Goal: Information Seeking & Learning: Learn about a topic

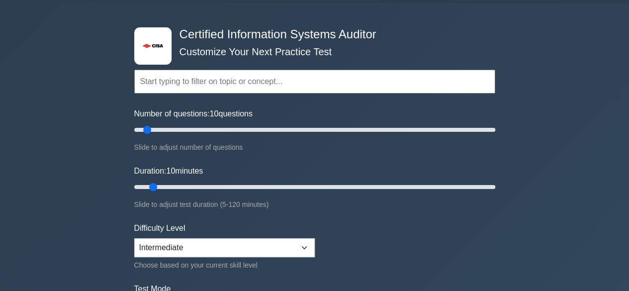
scroll to position [50, 0]
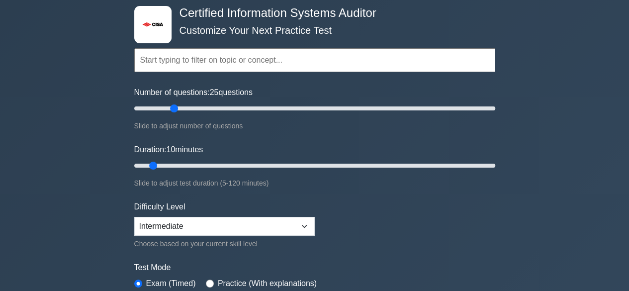
drag, startPoint x: 148, startPoint y: 107, endPoint x: 173, endPoint y: 106, distance: 25.4
type input "25"
click at [173, 106] on input "Number of questions: 25 questions" at bounding box center [314, 108] width 361 height 12
drag, startPoint x: 153, startPoint y: 165, endPoint x: 160, endPoint y: 163, distance: 7.1
click at [160, 163] on input "Duration: 10 minutes" at bounding box center [314, 166] width 361 height 12
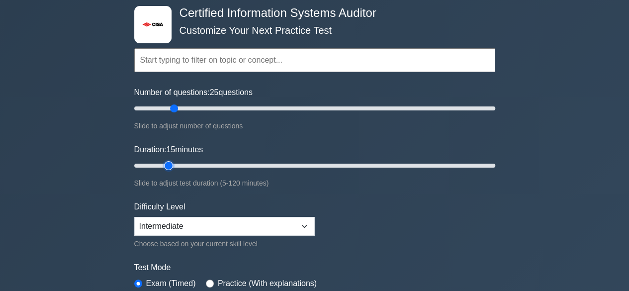
drag, startPoint x: 153, startPoint y: 164, endPoint x: 163, endPoint y: 164, distance: 10.4
type input "15"
click at [163, 164] on input "Duration: 15 minutes" at bounding box center [314, 166] width 361 height 12
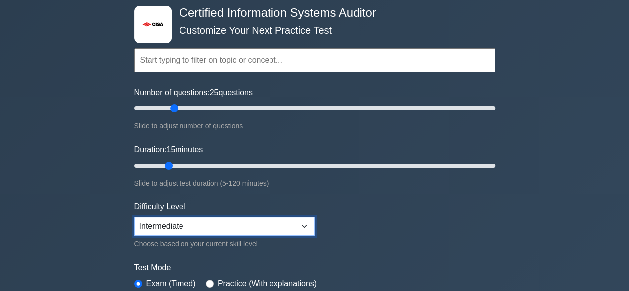
click at [171, 224] on select "Beginner Intermediate Expert" at bounding box center [224, 226] width 181 height 19
select select "expert"
click at [134, 217] on select "Beginner Intermediate Expert" at bounding box center [224, 226] width 181 height 19
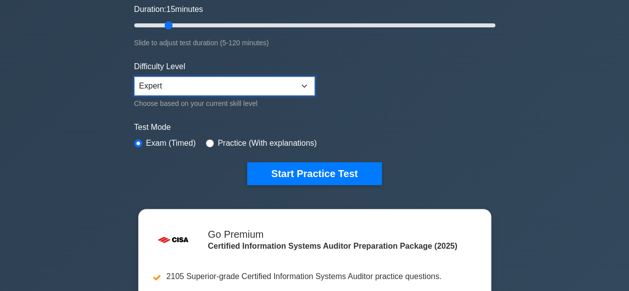
scroll to position [199, 0]
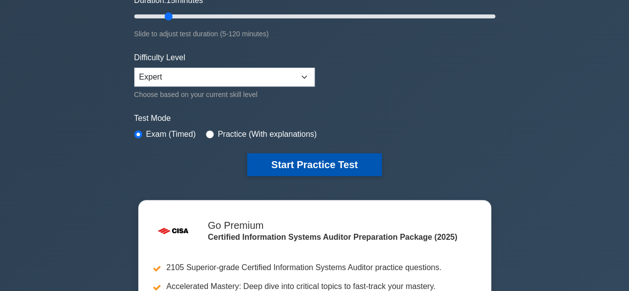
click at [319, 162] on button "Start Practice Test" at bounding box center [314, 164] width 134 height 23
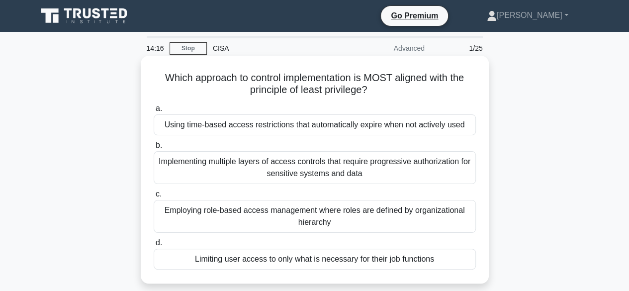
click at [279, 264] on div "Limiting user access to only what is necessary for their job functions" at bounding box center [315, 259] width 322 height 21
click at [154, 246] on input "d. Limiting user access to only what is necessary for their job functions" at bounding box center [154, 243] width 0 height 6
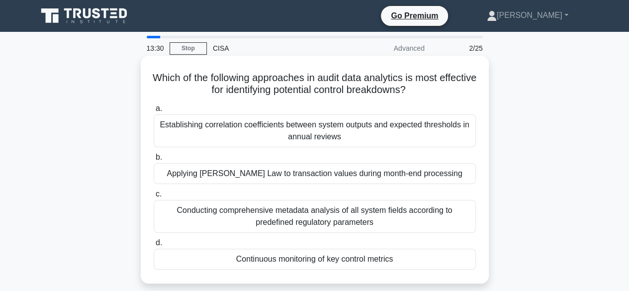
click at [392, 135] on div "Establishing correlation coefficients between system outputs and expected thres…" at bounding box center [315, 130] width 322 height 33
click at [154, 112] on input "a. Establishing correlation coefficients between system outputs and expected th…" at bounding box center [154, 108] width 0 height 6
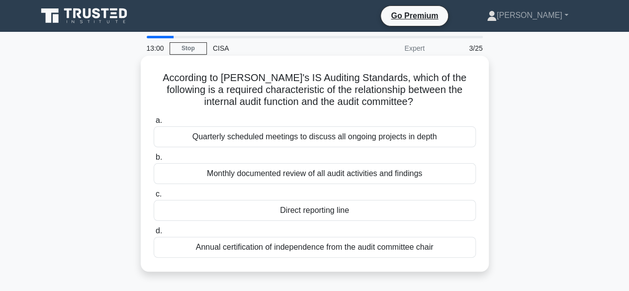
click at [381, 214] on div "Direct reporting line" at bounding box center [315, 210] width 322 height 21
click at [154, 197] on input "c. Direct reporting line" at bounding box center [154, 194] width 0 height 6
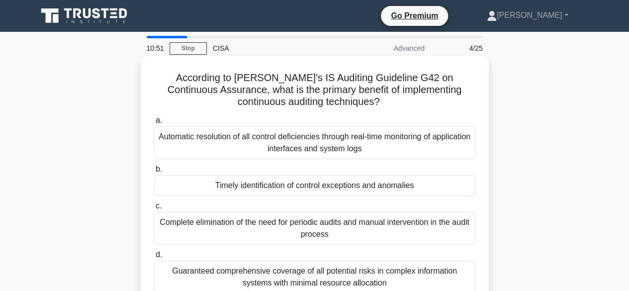
click at [358, 282] on div "Guaranteed comprehensive coverage of all potential risks in complex information…" at bounding box center [315, 277] width 322 height 33
click at [154, 258] on input "d. Guaranteed comprehensive coverage of all potential risks in complex informat…" at bounding box center [154, 255] width 0 height 6
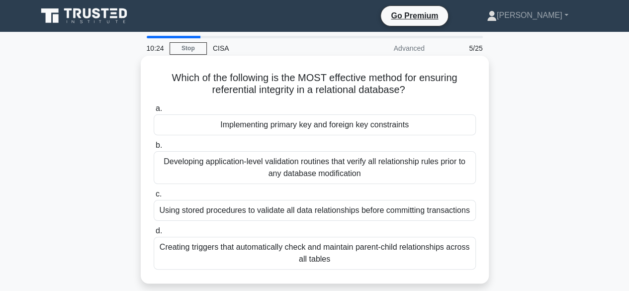
click at [448, 215] on div "Using stored procedures to validate all data relationships before committing tr…" at bounding box center [315, 210] width 322 height 21
click at [154, 197] on input "c. Using stored procedures to validate all data relationships before committing…" at bounding box center [154, 194] width 0 height 6
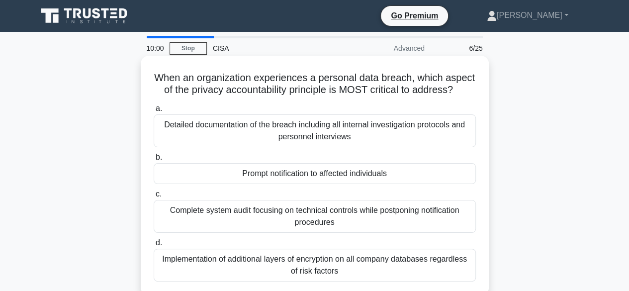
click at [394, 146] on div "Detailed documentation of the breach including all internal investigation proto…" at bounding box center [315, 130] width 322 height 33
click at [154, 112] on input "a. Detailed documentation of the breach including all internal investigation pr…" at bounding box center [154, 108] width 0 height 6
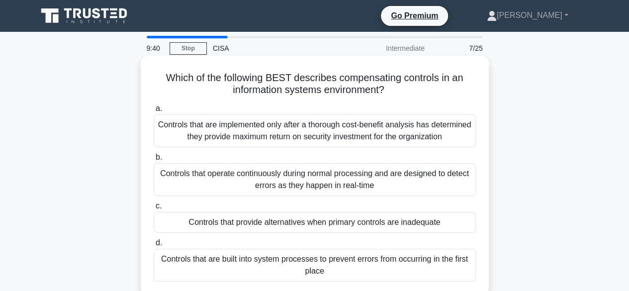
click at [429, 132] on div "Controls that are implemented only after a thorough cost-benefit analysis has d…" at bounding box center [315, 130] width 322 height 33
click at [154, 112] on input "a. Controls that are implemented only after a thorough cost-benefit analysis ha…" at bounding box center [154, 108] width 0 height 6
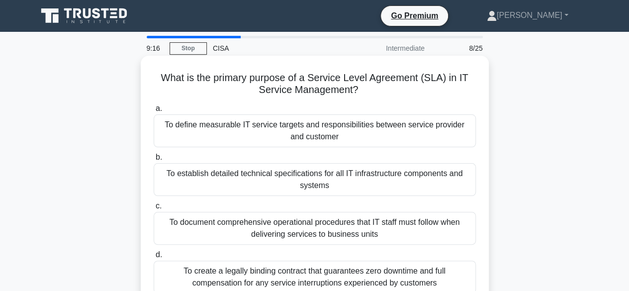
click at [376, 133] on div "To define measurable IT service targets and responsibilities between service pr…" at bounding box center [315, 130] width 322 height 33
click at [154, 112] on input "a. To define measurable IT service targets and responsibilities between service…" at bounding box center [154, 108] width 0 height 6
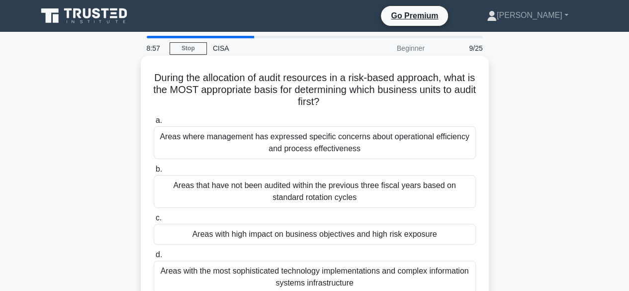
click at [416, 238] on div "Areas with high impact on business objectives and high risk exposure" at bounding box center [315, 234] width 322 height 21
click at [154, 221] on input "c. Areas with high impact on business objectives and high risk exposure" at bounding box center [154, 218] width 0 height 6
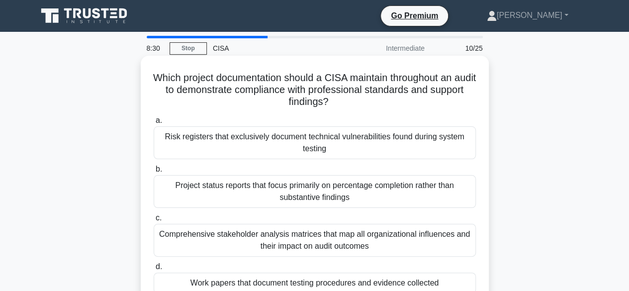
click at [414, 240] on div "Comprehensive stakeholder analysis matrices that map all organizational influen…" at bounding box center [315, 240] width 322 height 33
click at [154, 221] on input "c. Comprehensive stakeholder analysis matrices that map all organizational infl…" at bounding box center [154, 218] width 0 height 6
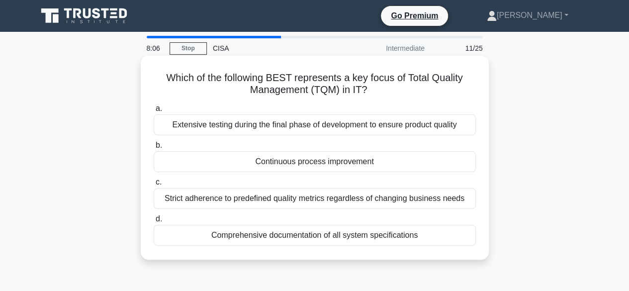
click at [305, 166] on div "Continuous process improvement" at bounding box center [315, 161] width 322 height 21
click at [154, 149] on input "b. Continuous process improvement" at bounding box center [154, 145] width 0 height 6
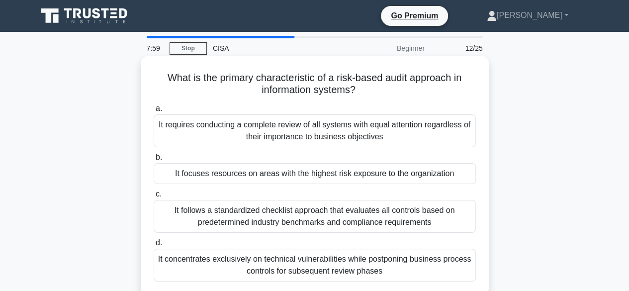
click at [383, 177] on div "It focuses resources on areas with the highest risk exposure to the organization" at bounding box center [315, 173] width 322 height 21
click at [154, 161] on input "b. It focuses resources on areas with the highest risk exposure to the organiza…" at bounding box center [154, 157] width 0 height 6
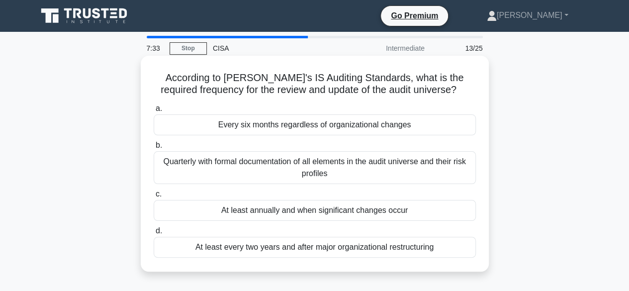
click at [429, 166] on div "Quarterly with formal documentation of all elements in the audit universe and t…" at bounding box center [315, 167] width 322 height 33
click at [154, 149] on input "b. Quarterly with formal documentation of all elements in the audit universe an…" at bounding box center [154, 145] width 0 height 6
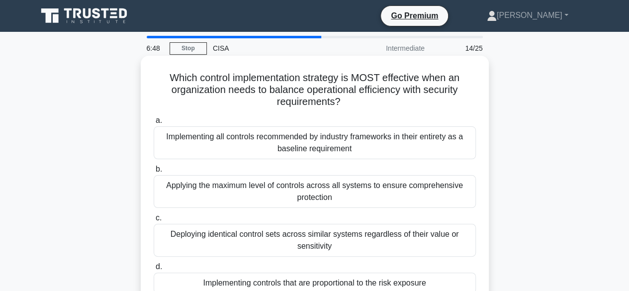
click at [423, 283] on div "Implementing controls that are proportional to the risk exposure" at bounding box center [315, 283] width 322 height 21
click at [154, 270] on input "d. Implementing controls that are proportional to the risk exposure" at bounding box center [154, 267] width 0 height 6
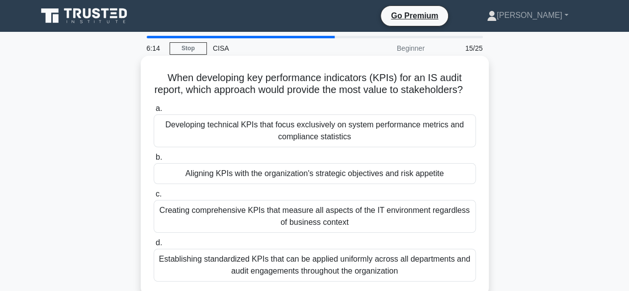
click at [383, 184] on div "Aligning KPIs with the organization's strategic objectives and risk appetite" at bounding box center [315, 173] width 322 height 21
click at [154, 161] on input "b. Aligning KPIs with the organization's strategic objectives and risk appetite" at bounding box center [154, 157] width 0 height 6
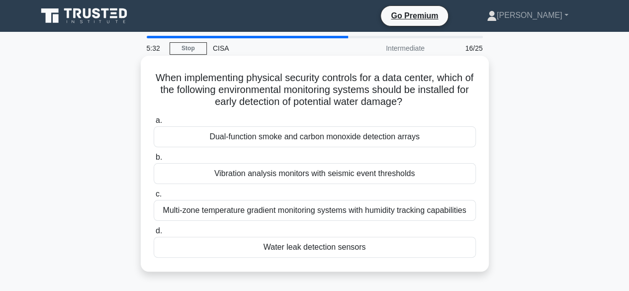
click at [377, 252] on div "Water leak detection sensors" at bounding box center [315, 247] width 322 height 21
click at [154, 234] on input "d. Water leak detection sensors" at bounding box center [154, 231] width 0 height 6
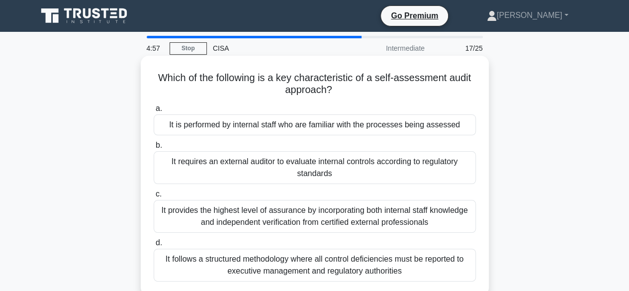
click at [415, 129] on div "It is performed by internal staff who are familiar with the processes being ass…" at bounding box center [315, 124] width 322 height 21
click at [154, 112] on input "a. It is performed by internal staff who are familiar with the processes being …" at bounding box center [154, 108] width 0 height 6
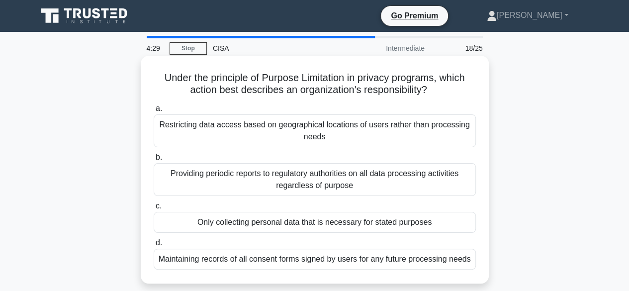
click at [324, 224] on div "Only collecting personal data that is necessary for stated purposes" at bounding box center [315, 222] width 322 height 21
click at [154, 209] on input "c. Only collecting personal data that is necessary for stated purposes" at bounding box center [154, 206] width 0 height 6
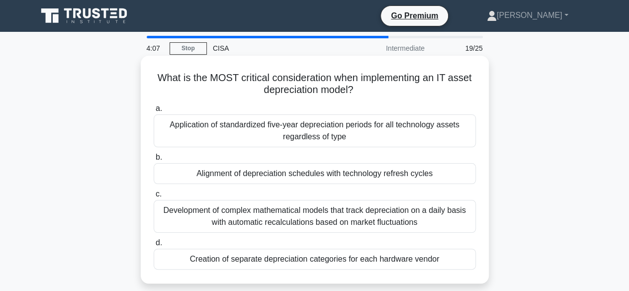
click at [431, 139] on div "Application of standardized five-year depreciation periods for all technology a…" at bounding box center [315, 130] width 322 height 33
click at [154, 112] on input "a. Application of standardized five-year depreciation periods for all technolog…" at bounding box center [154, 108] width 0 height 6
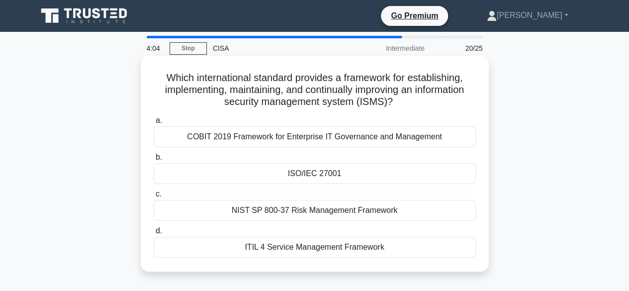
click at [313, 176] on div "ISO/IEC 27001" at bounding box center [315, 173] width 322 height 21
click at [154, 161] on input "b. ISO/IEC 27001" at bounding box center [154, 157] width 0 height 6
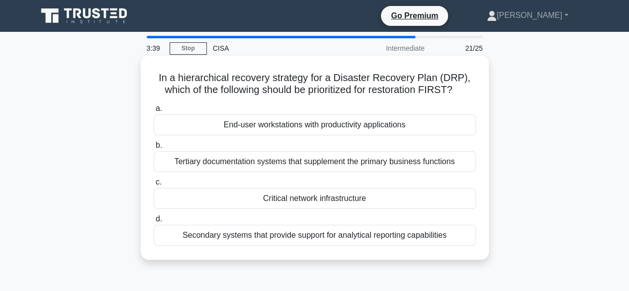
click at [270, 203] on div "Critical network infrastructure" at bounding box center [315, 198] width 322 height 21
click at [154, 186] on input "c. Critical network infrastructure" at bounding box center [154, 182] width 0 height 6
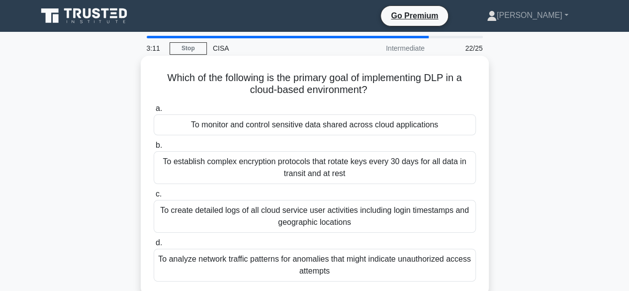
click at [402, 127] on div "To monitor and control sensitive data shared across cloud applications" at bounding box center [315, 124] width 322 height 21
click at [154, 112] on input "a. To monitor and control sensitive data shared across cloud applications" at bounding box center [154, 108] width 0 height 6
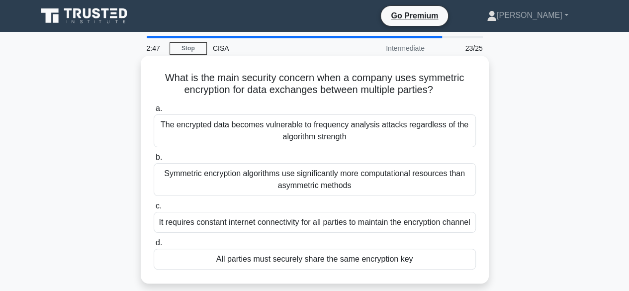
click at [357, 270] on div "All parties must securely share the same encryption key" at bounding box center [315, 259] width 322 height 21
click at [154, 246] on input "d. All parties must securely share the same encryption key" at bounding box center [154, 243] width 0 height 6
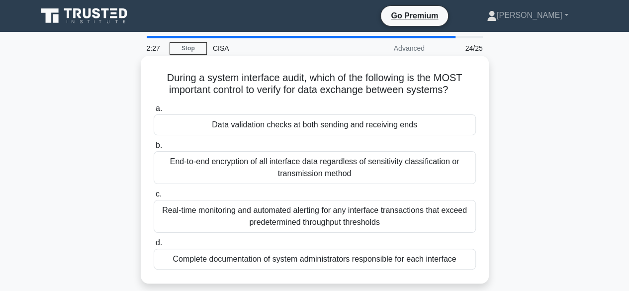
click at [404, 172] on div "End-to-end encryption of all interface data regardless of sensitivity classific…" at bounding box center [315, 167] width 322 height 33
click at [154, 149] on input "b. End-to-end encryption of all interface data regardless of sensitivity classi…" at bounding box center [154, 145] width 0 height 6
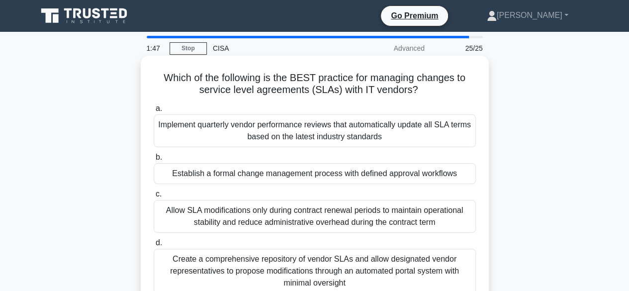
click at [363, 171] on div "Establish a formal change management process with defined approval workflows" at bounding box center [315, 173] width 322 height 21
click at [154, 161] on input "b. Establish a formal change management process with defined approval workflows" at bounding box center [154, 157] width 0 height 6
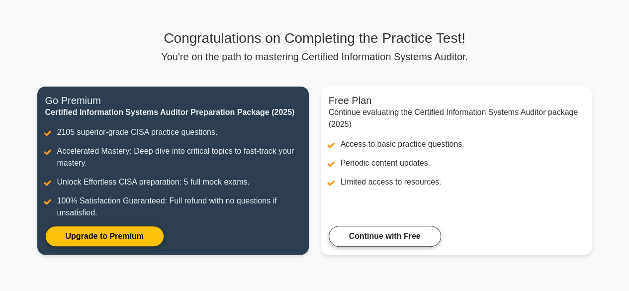
scroll to position [99, 0]
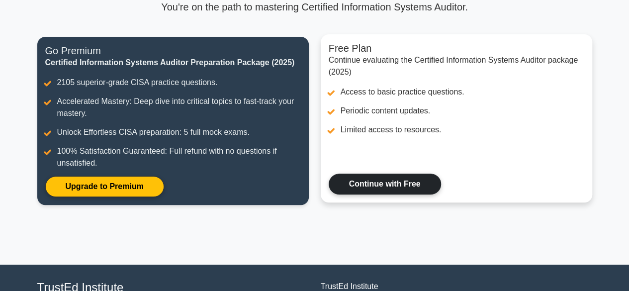
click at [414, 183] on link "Continue with Free" at bounding box center [385, 184] width 112 height 21
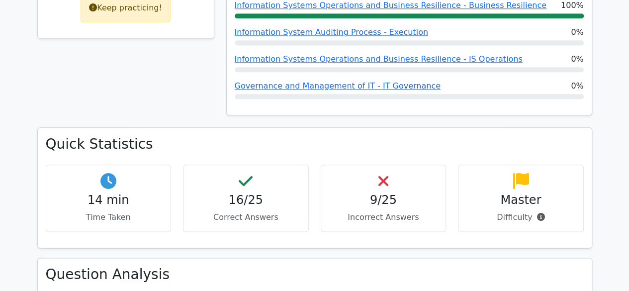
scroll to position [497, 0]
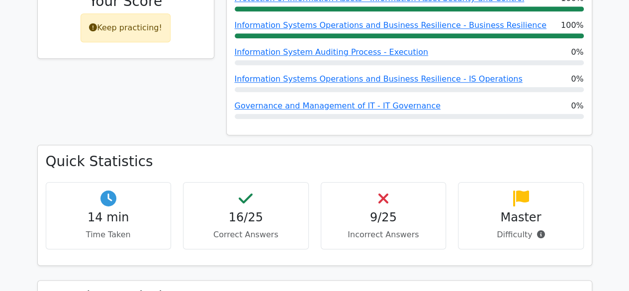
click at [390, 182] on div "9/25 Incorrect Answers" at bounding box center [384, 215] width 126 height 67
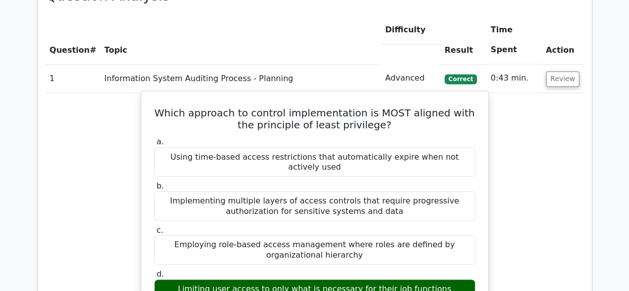
scroll to position [746, 0]
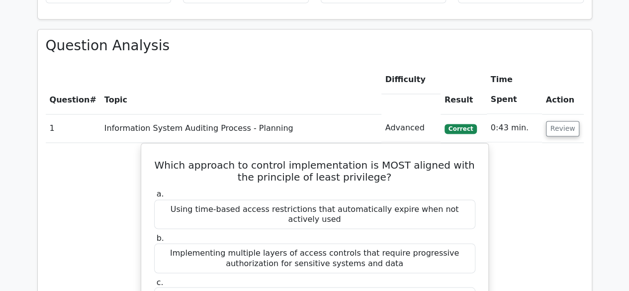
click at [289, 114] on td "Information System Auditing Process - Planning" at bounding box center [240, 128] width 281 height 28
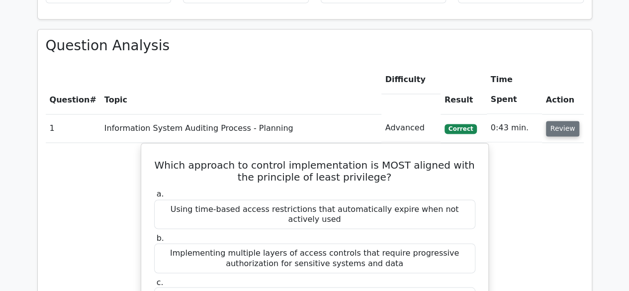
click at [558, 121] on button "Review" at bounding box center [563, 128] width 34 height 15
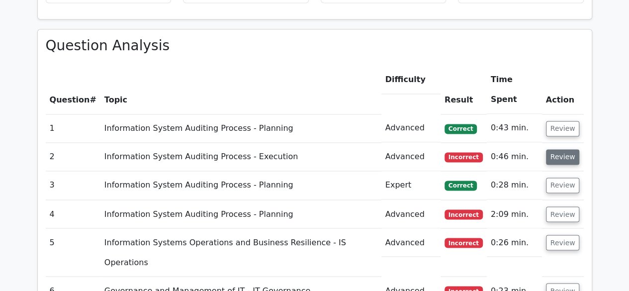
click at [557, 149] on button "Review" at bounding box center [563, 156] width 34 height 15
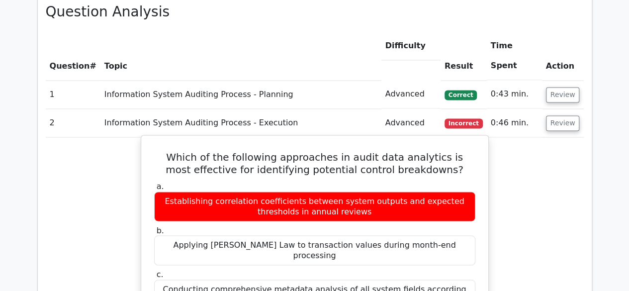
scroll to position [796, 0]
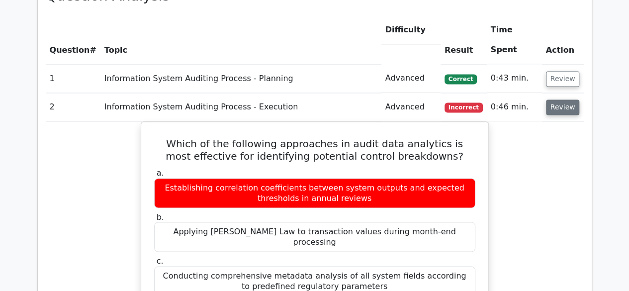
click at [562, 99] on button "Review" at bounding box center [563, 106] width 34 height 15
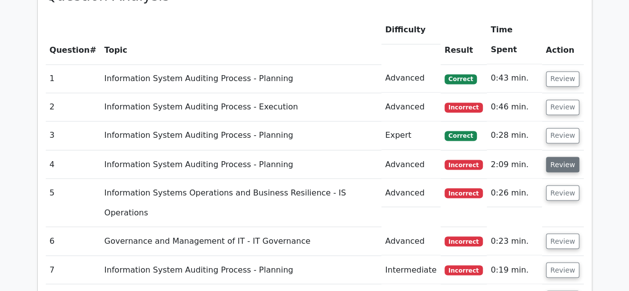
click at [562, 157] on button "Review" at bounding box center [563, 164] width 34 height 15
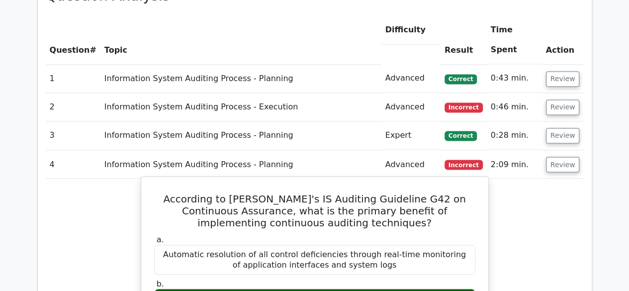
scroll to position [845, 0]
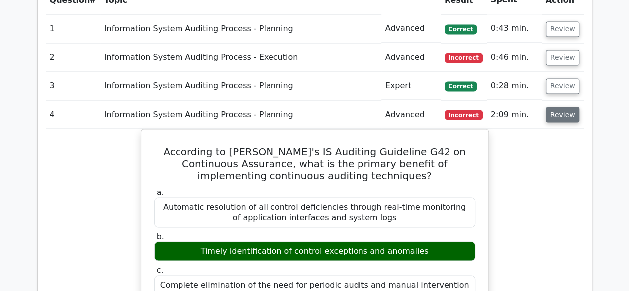
click at [558, 107] on button "Review" at bounding box center [563, 114] width 34 height 15
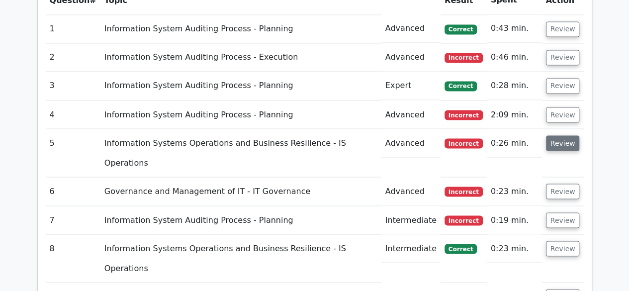
click at [558, 135] on button "Review" at bounding box center [563, 142] width 34 height 15
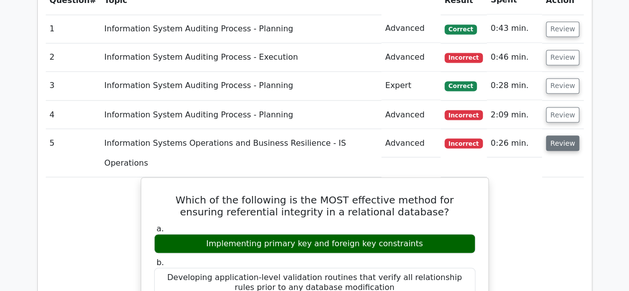
click at [558, 135] on button "Review" at bounding box center [563, 142] width 34 height 15
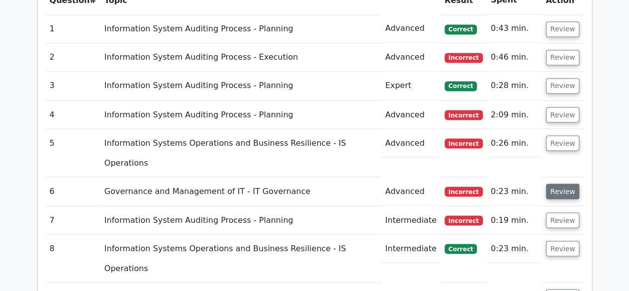
click at [562, 184] on button "Review" at bounding box center [563, 191] width 34 height 15
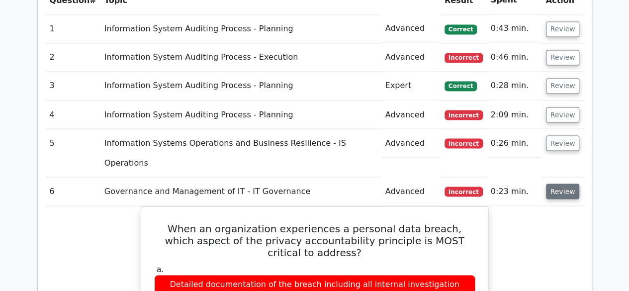
click at [562, 184] on button "Review" at bounding box center [563, 191] width 34 height 15
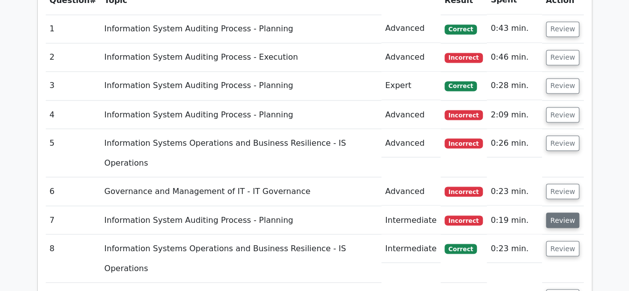
click at [562, 212] on button "Review" at bounding box center [563, 219] width 34 height 15
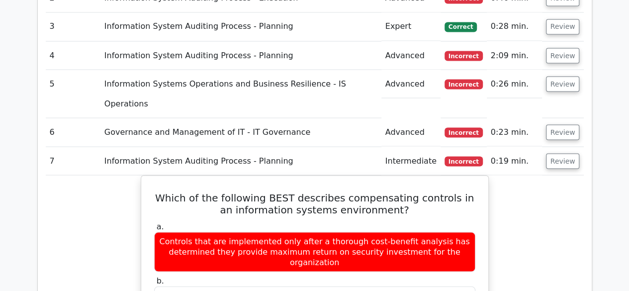
scroll to position [895, 0]
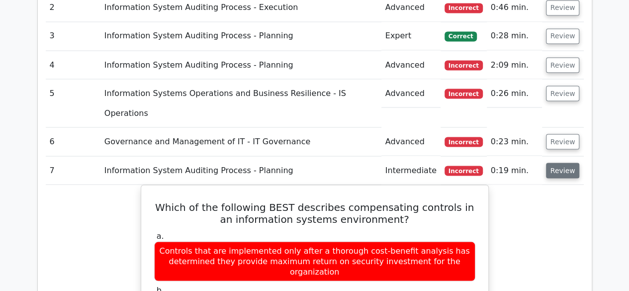
click at [564, 163] on button "Review" at bounding box center [563, 170] width 34 height 15
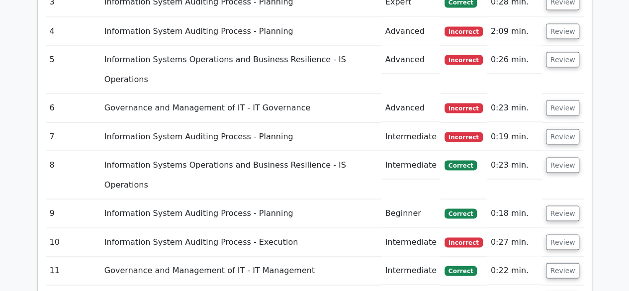
scroll to position [945, 0]
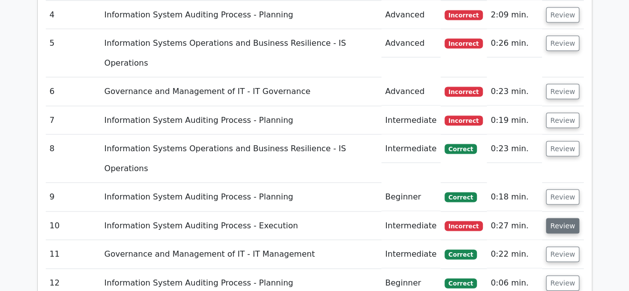
click at [564, 218] on button "Review" at bounding box center [563, 225] width 34 height 15
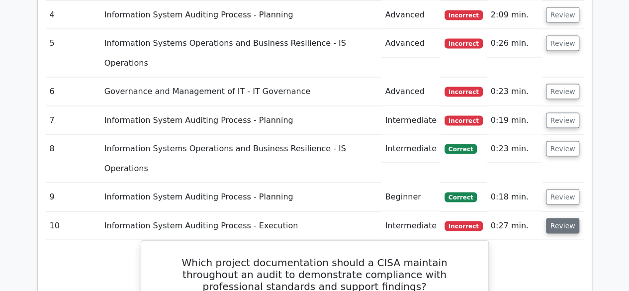
click at [554, 218] on button "Review" at bounding box center [563, 225] width 34 height 15
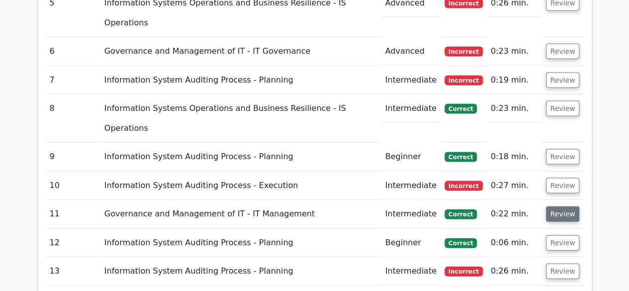
scroll to position [995, 0]
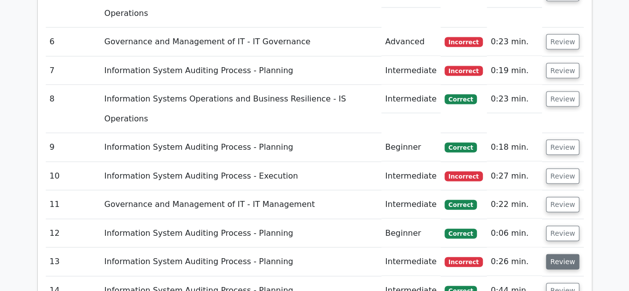
click at [559, 254] on button "Review" at bounding box center [563, 261] width 34 height 15
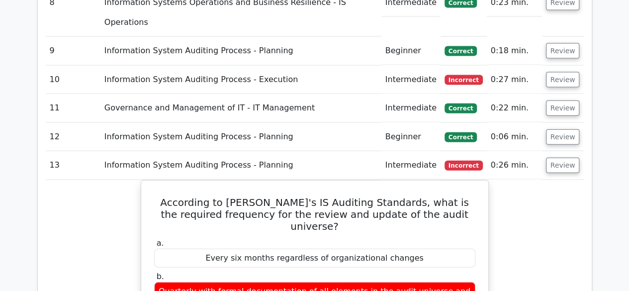
scroll to position [1094, 0]
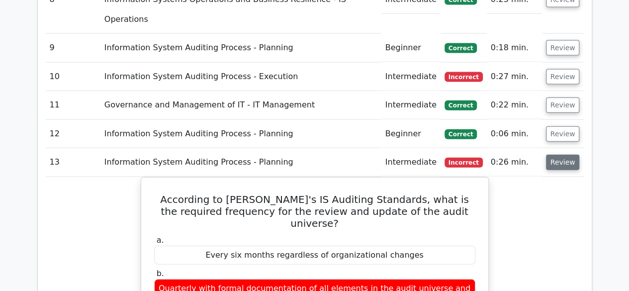
click at [560, 155] on button "Review" at bounding box center [563, 162] width 34 height 15
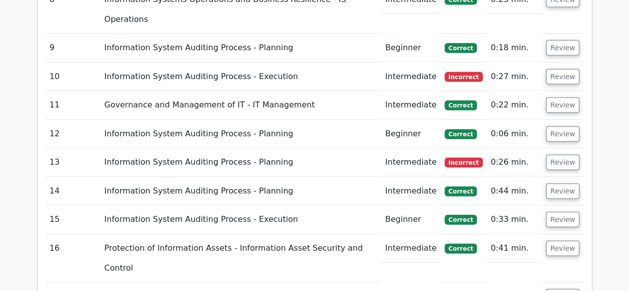
scroll to position [1144, 0]
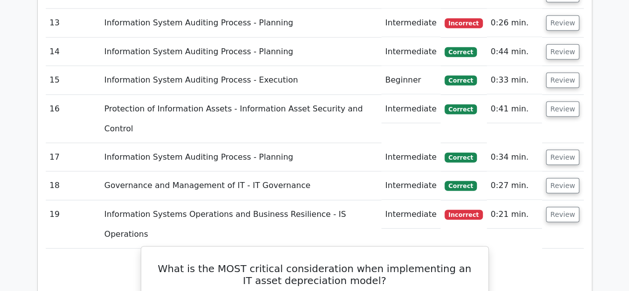
scroll to position [1243, 0]
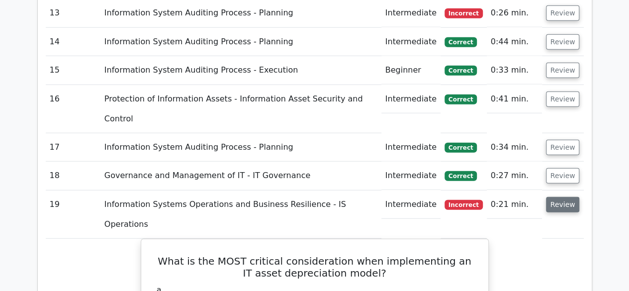
click at [567, 197] on button "Review" at bounding box center [563, 204] width 34 height 15
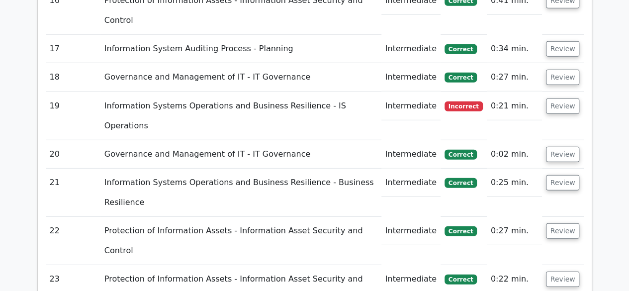
scroll to position [1343, 0]
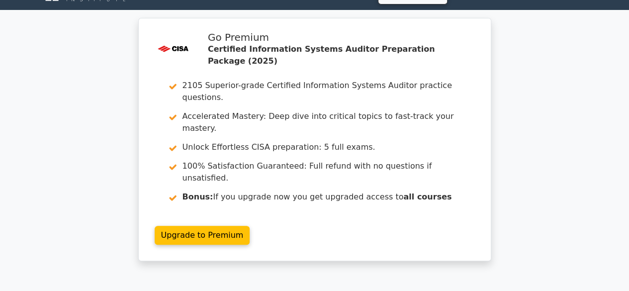
scroll to position [0, 0]
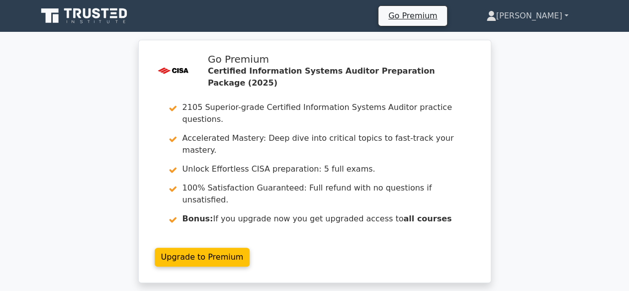
click at [551, 13] on link "[PERSON_NAME]" at bounding box center [528, 16] width 130 height 20
click at [500, 35] on link "Profile" at bounding box center [502, 39] width 79 height 16
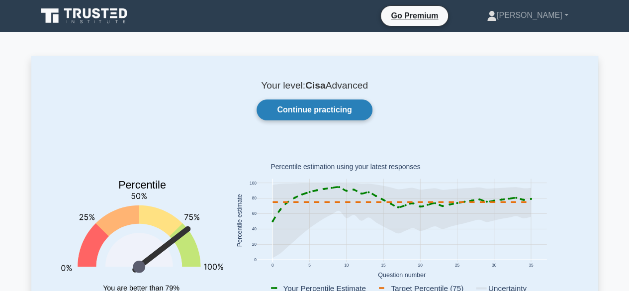
click at [334, 114] on link "Continue practicing" at bounding box center [314, 109] width 115 height 21
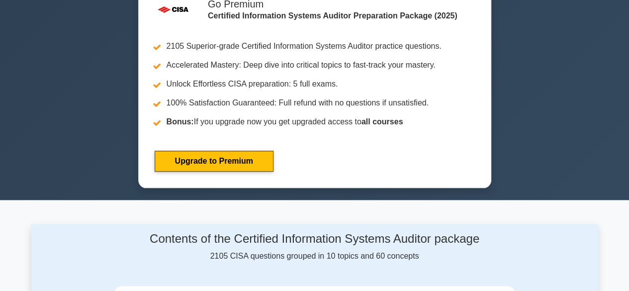
scroll to position [398, 0]
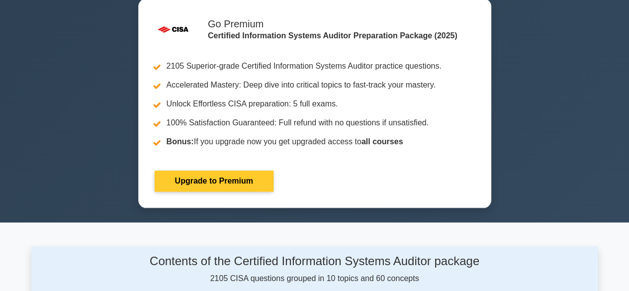
click at [229, 173] on link "Upgrade to Premium" at bounding box center [214, 181] width 119 height 21
click at [224, 178] on link "Upgrade to Premium" at bounding box center [214, 181] width 119 height 21
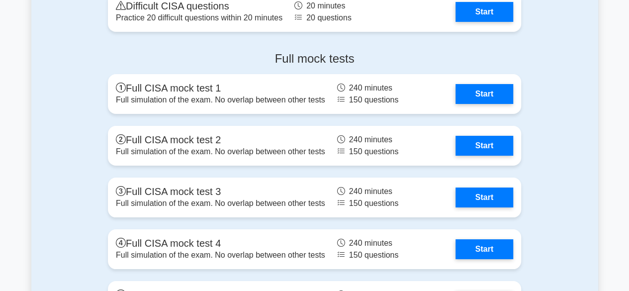
scroll to position [1790, 0]
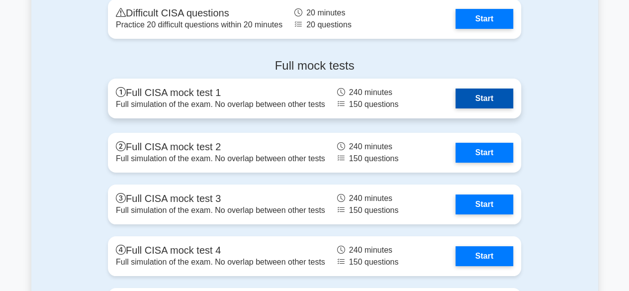
click at [475, 93] on link "Start" at bounding box center [485, 99] width 58 height 20
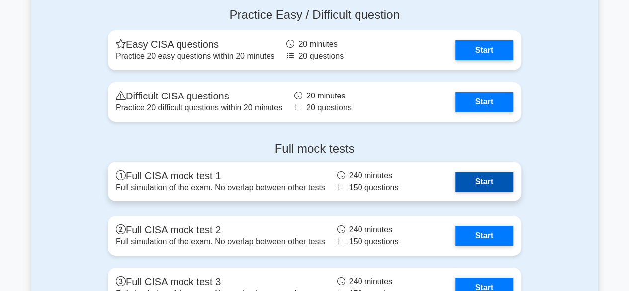
scroll to position [1691, 0]
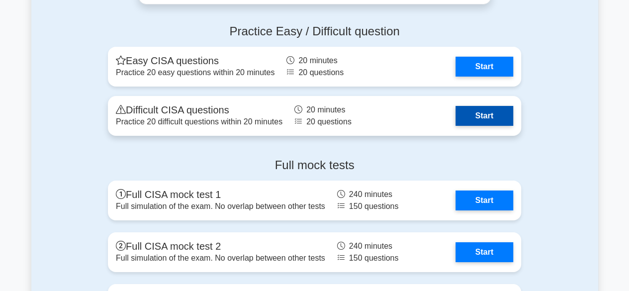
click at [495, 111] on link "Start" at bounding box center [485, 116] width 58 height 20
click at [476, 114] on link "Start" at bounding box center [485, 116] width 58 height 20
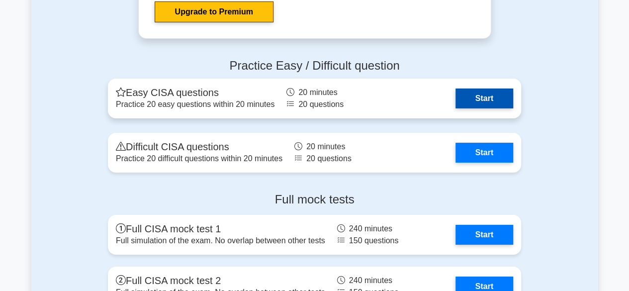
scroll to position [1641, 0]
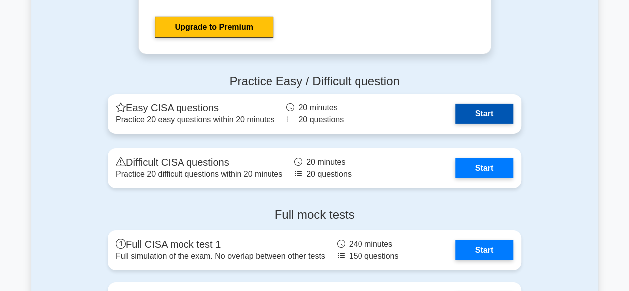
click at [495, 112] on link "Start" at bounding box center [485, 114] width 58 height 20
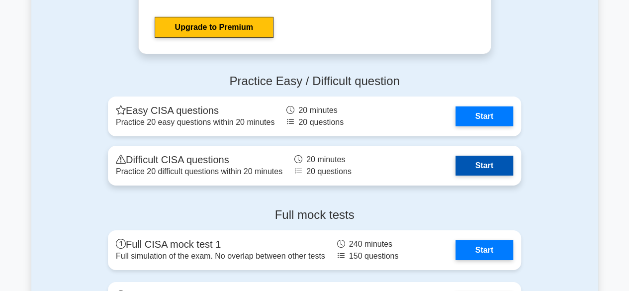
click at [496, 161] on link "Start" at bounding box center [485, 166] width 58 height 20
click at [487, 161] on link "Start" at bounding box center [485, 166] width 58 height 20
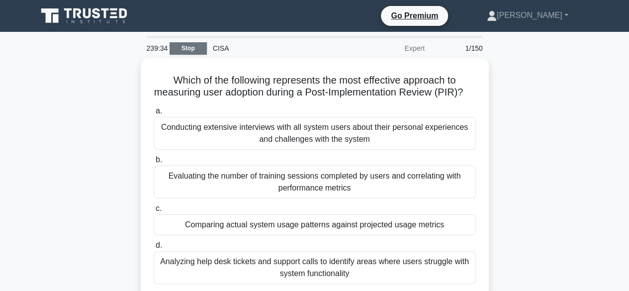
click at [185, 46] on link "Stop" at bounding box center [188, 48] width 37 height 12
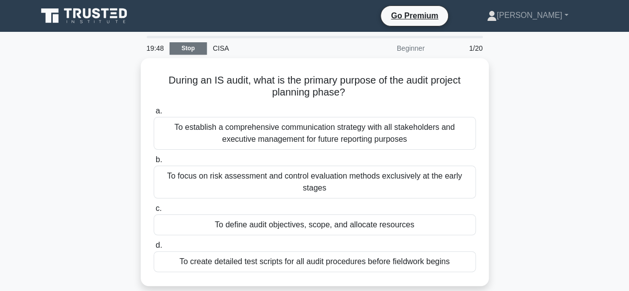
click at [180, 47] on link "Stop" at bounding box center [188, 48] width 37 height 12
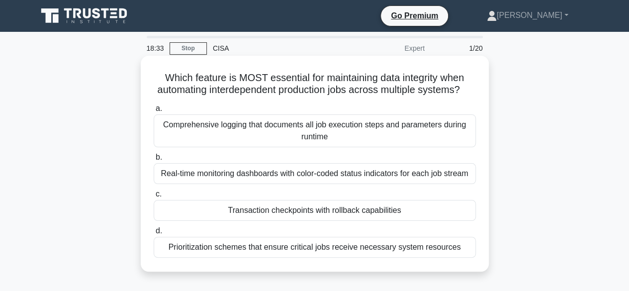
click at [368, 147] on div "Comprehensive logging that documents all job execution steps and parameters dur…" at bounding box center [315, 130] width 322 height 33
click at [154, 112] on input "a. Comprehensive logging that documents all job execution steps and parameters …" at bounding box center [154, 108] width 0 height 6
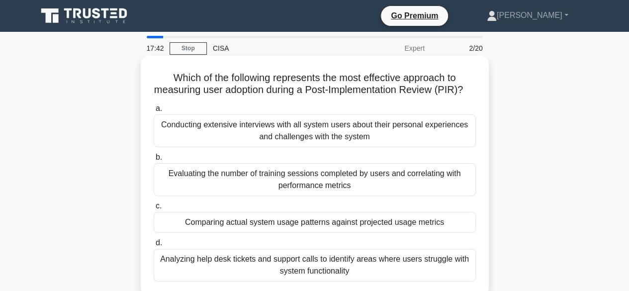
click at [423, 188] on div "Evaluating the number of training sessions completed by users and correlating w…" at bounding box center [315, 179] width 322 height 33
click at [154, 161] on input "b. Evaluating the number of training sessions completed by users and correlatin…" at bounding box center [154, 157] width 0 height 6
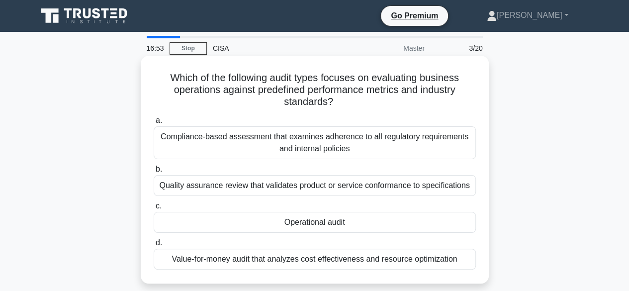
click at [225, 149] on div "Compliance-based assessment that examines adherence to all regulatory requireme…" at bounding box center [315, 142] width 322 height 33
click at [154, 124] on input "a. Compliance-based assessment that examines adherence to all regulatory requir…" at bounding box center [154, 120] width 0 height 6
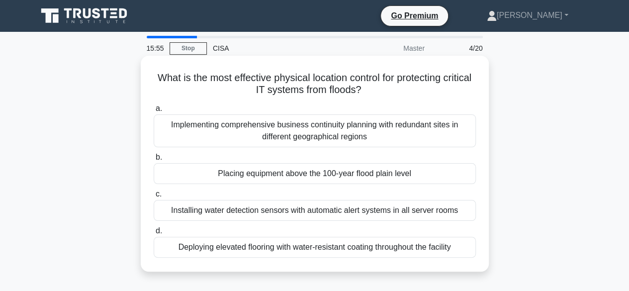
click at [424, 128] on div "Implementing comprehensive business continuity planning with redundant sites in…" at bounding box center [315, 130] width 322 height 33
click at [154, 112] on input "a. Implementing comprehensive business continuity planning with redundant sites…" at bounding box center [154, 108] width 0 height 6
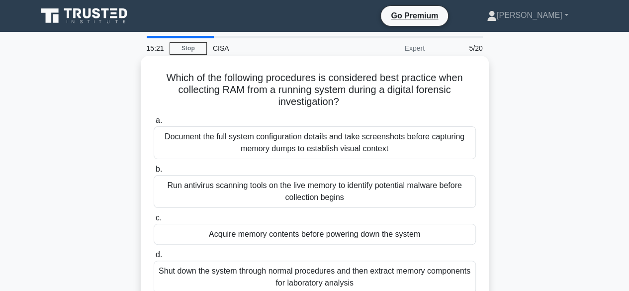
click at [304, 237] on div "Acquire memory contents before powering down the system" at bounding box center [315, 234] width 322 height 21
click at [154, 221] on input "c. Acquire memory contents before powering down the system" at bounding box center [154, 218] width 0 height 6
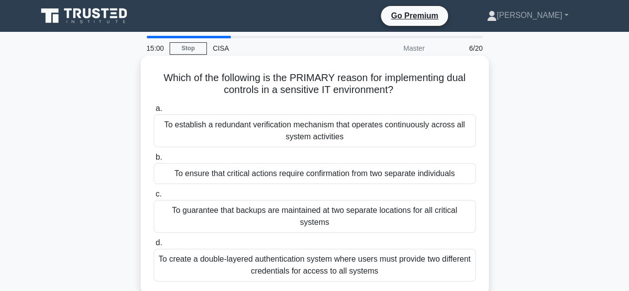
click at [353, 179] on div "To ensure that critical actions require confirmation from two separate individu…" at bounding box center [315, 173] width 322 height 21
click at [154, 161] on input "b. To ensure that critical actions require confirmation from two separate indiv…" at bounding box center [154, 157] width 0 height 6
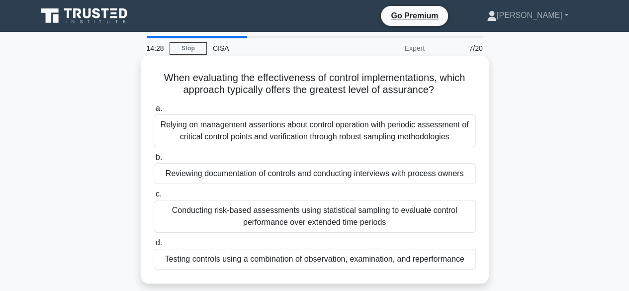
click at [296, 216] on div "Conducting risk-based assessments using statistical sampling to evaluate contro…" at bounding box center [315, 216] width 322 height 33
click at [154, 197] on input "c. Conducting risk-based assessments using statistical sampling to evaluate con…" at bounding box center [154, 194] width 0 height 6
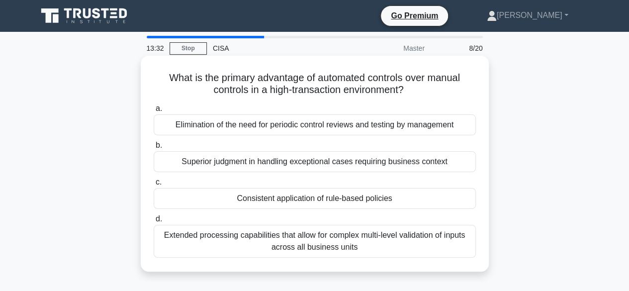
click at [349, 130] on div "Elimination of the need for periodic control reviews and testing by management" at bounding box center [315, 124] width 322 height 21
click at [154, 112] on input "a. Elimination of the need for periodic control reviews and testing by manageme…" at bounding box center [154, 108] width 0 height 6
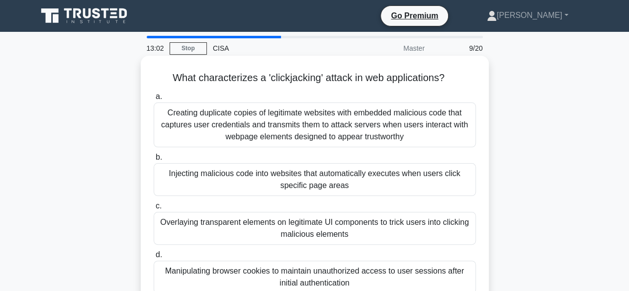
click at [395, 185] on div "Injecting malicious code into websites that automatically executes when users c…" at bounding box center [315, 179] width 322 height 33
click at [154, 161] on input "b. Injecting malicious code into websites that automatically executes when user…" at bounding box center [154, 157] width 0 height 6
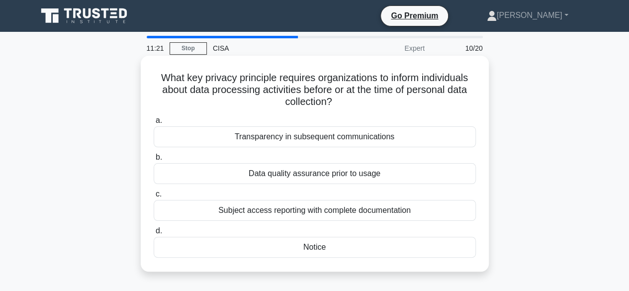
click at [295, 141] on div "Transparency in subsequent communications" at bounding box center [315, 136] width 322 height 21
click at [154, 124] on input "a. Transparency in subsequent communications" at bounding box center [154, 120] width 0 height 6
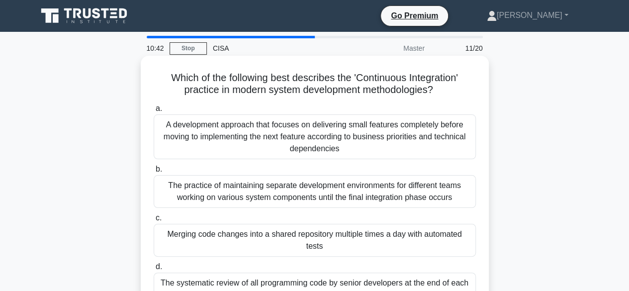
click at [278, 146] on div "A development approach that focuses on delivering small features completely bef…" at bounding box center [315, 136] width 322 height 45
click at [154, 112] on input "a. A development approach that focuses on delivering small features completely …" at bounding box center [154, 108] width 0 height 6
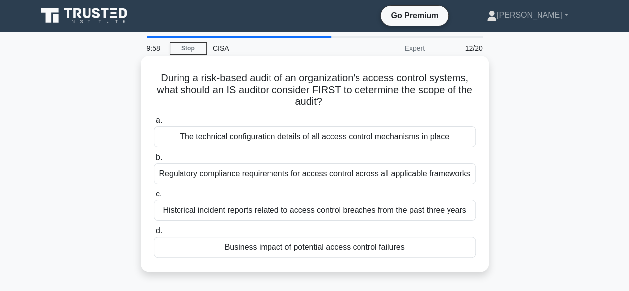
click at [436, 183] on div "Regulatory compliance requirements for access control across all applicable fra…" at bounding box center [315, 173] width 322 height 21
click at [154, 161] on input "b. Regulatory compliance requirements for access control across all applicable …" at bounding box center [154, 157] width 0 height 6
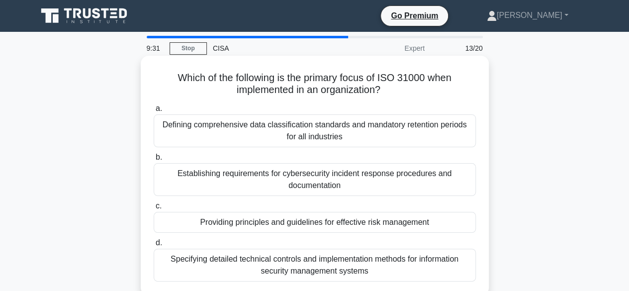
click at [378, 226] on div "Providing principles and guidelines for effective risk management" at bounding box center [315, 222] width 322 height 21
click at [154, 209] on input "c. Providing principles and guidelines for effective risk management" at bounding box center [154, 206] width 0 height 6
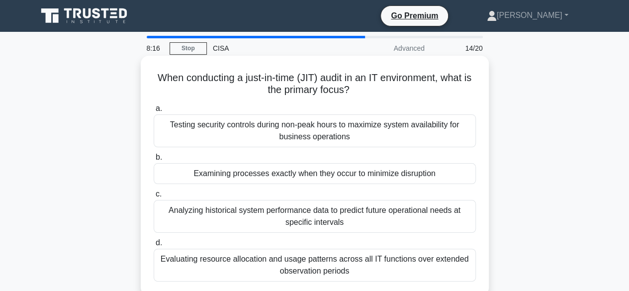
click at [407, 265] on div "Evaluating resource allocation and usage patterns across all IT functions over …" at bounding box center [315, 265] width 322 height 33
click at [154, 246] on input "d. Evaluating resource allocation and usage patterns across all IT functions ov…" at bounding box center [154, 243] width 0 height 6
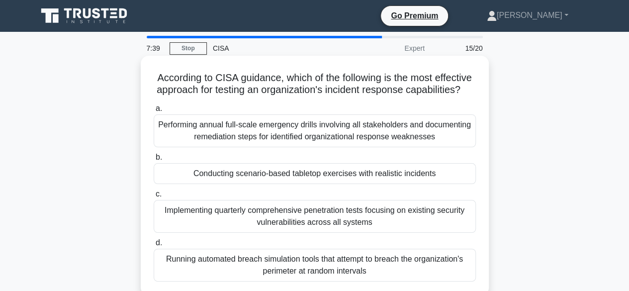
click at [375, 277] on div "Running automated breach simulation tools that attempt to breach the organizati…" at bounding box center [315, 265] width 322 height 33
click at [154, 246] on input "d. Running automated breach simulation tools that attempt to breach the organiz…" at bounding box center [154, 243] width 0 height 6
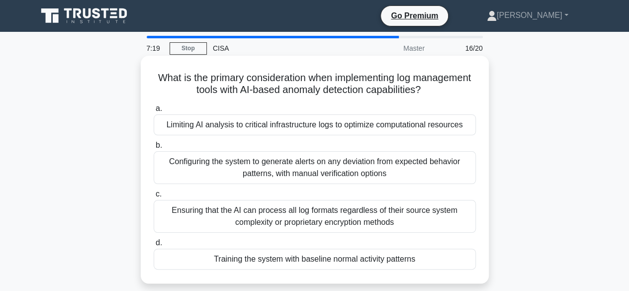
click at [353, 128] on div "Limiting AI analysis to critical infrastructure logs to optimize computational …" at bounding box center [315, 124] width 322 height 21
click at [154, 112] on input "a. Limiting AI analysis to critical infrastructure logs to optimize computation…" at bounding box center [154, 108] width 0 height 6
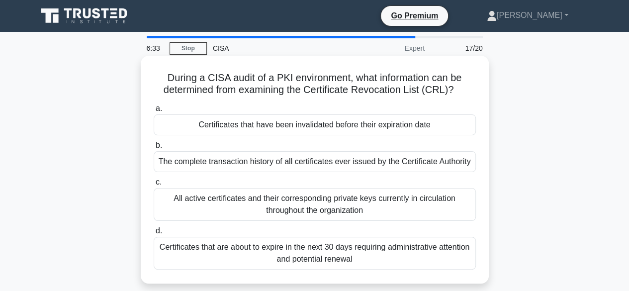
click at [286, 199] on div "All active certificates and their corresponding private keys currently in circu…" at bounding box center [315, 204] width 322 height 33
click at [154, 186] on input "c. All active certificates and their corresponding private keys currently in ci…" at bounding box center [154, 182] width 0 height 6
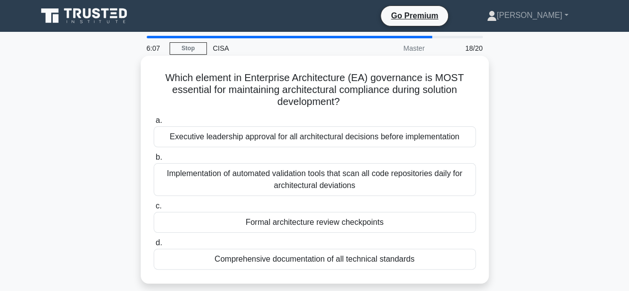
click at [317, 139] on div "Executive leadership approval for all architectural decisions before implementa…" at bounding box center [315, 136] width 322 height 21
click at [154, 124] on input "a. Executive leadership approval for all architectural decisions before impleme…" at bounding box center [154, 120] width 0 height 6
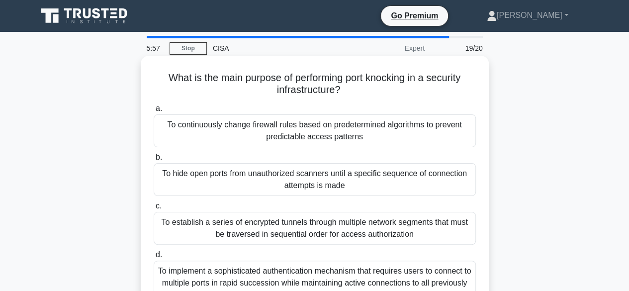
click at [361, 228] on div "To establish a series of encrypted tunnels through multiple network segments th…" at bounding box center [315, 228] width 322 height 33
click at [154, 209] on input "c. To establish a series of encrypted tunnels through multiple network segments…" at bounding box center [154, 206] width 0 height 6
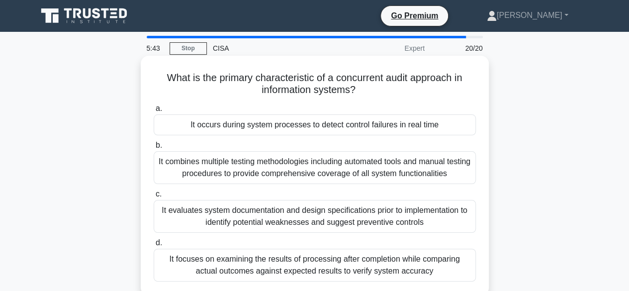
click at [370, 215] on div "It evaluates system documentation and design specifications prior to implementa…" at bounding box center [315, 216] width 322 height 33
click at [154, 197] on input "c. It evaluates system documentation and design specifications prior to impleme…" at bounding box center [154, 194] width 0 height 6
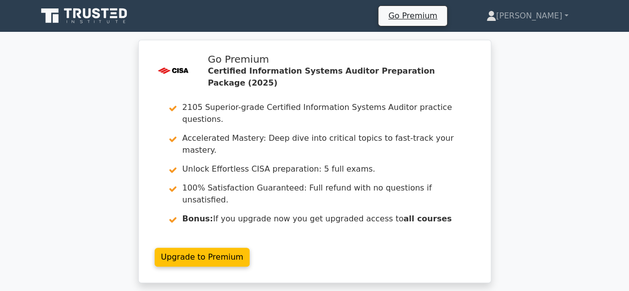
click at [114, 22] on icon at bounding box center [84, 15] width 95 height 19
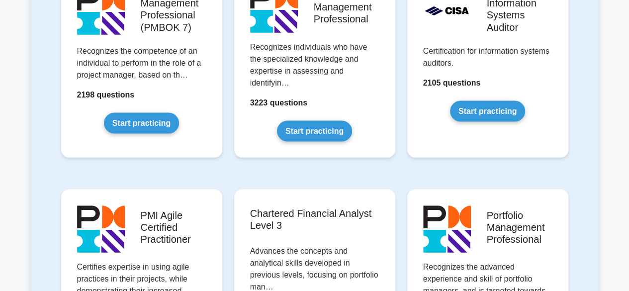
scroll to position [917, 0]
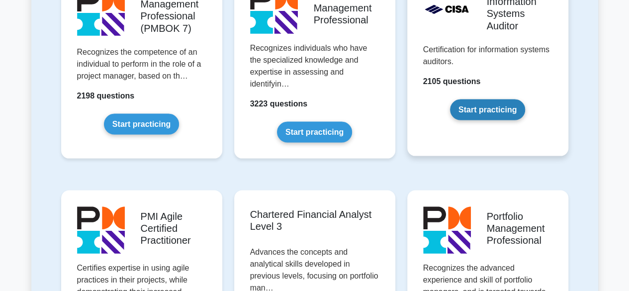
click at [468, 115] on link "Start practicing" at bounding box center [487, 109] width 75 height 21
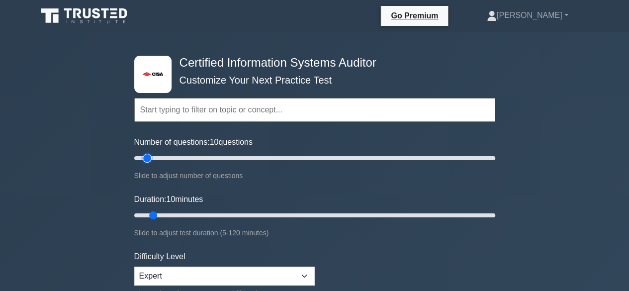
click at [147, 160] on input "Number of questions: 10 questions" at bounding box center [314, 158] width 361 height 12
drag, startPoint x: 147, startPoint y: 155, endPoint x: 154, endPoint y: 156, distance: 6.5
type input "15"
click at [154, 156] on input "Number of questions: 15 questions" at bounding box center [314, 158] width 361 height 12
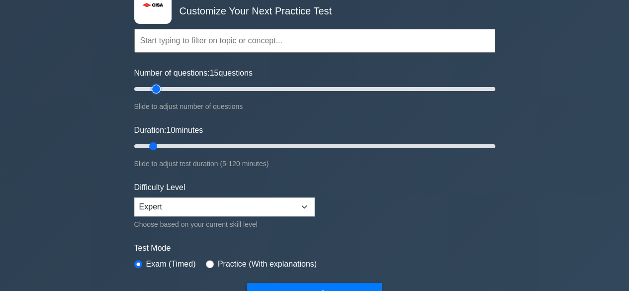
scroll to position [70, 0]
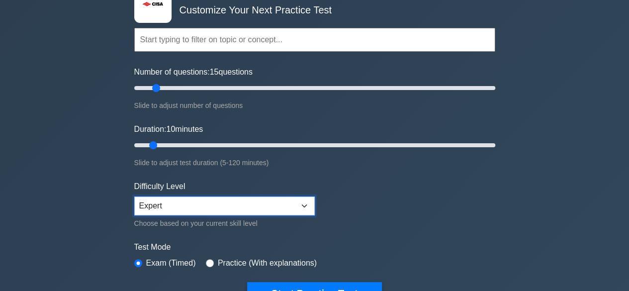
click at [154, 209] on select "Beginner Intermediate Expert" at bounding box center [224, 205] width 181 height 19
select select "intermediate"
click at [134, 196] on select "Beginner Intermediate Expert" at bounding box center [224, 205] width 181 height 19
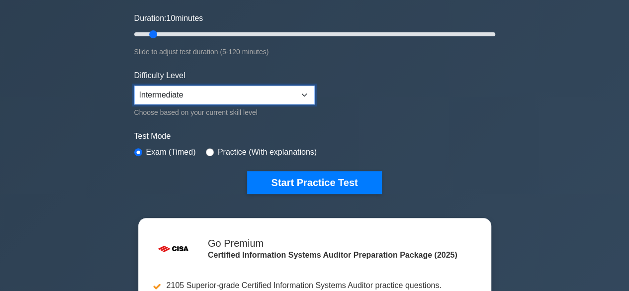
scroll to position [183, 0]
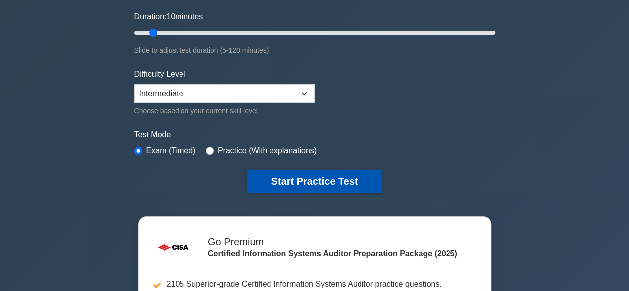
click at [304, 178] on button "Start Practice Test" at bounding box center [314, 181] width 134 height 23
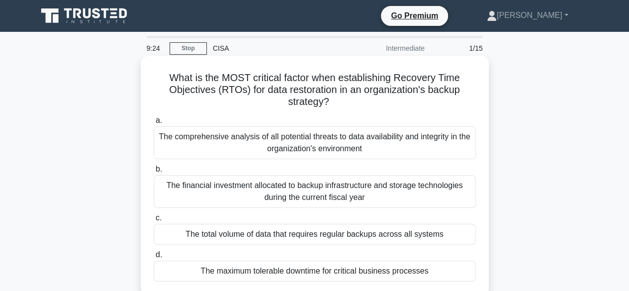
click at [390, 270] on div "The maximum tolerable downtime for critical business processes" at bounding box center [315, 271] width 322 height 21
click at [154, 258] on input "d. The maximum tolerable downtime for critical business processes" at bounding box center [154, 255] width 0 height 6
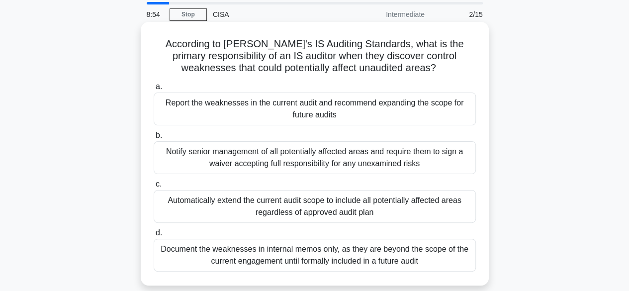
scroll to position [50, 0]
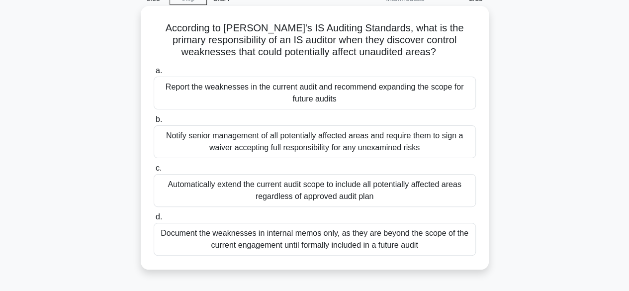
click at [357, 96] on div "Report the weaknesses in the current audit and recommend expanding the scope fo…" at bounding box center [315, 93] width 322 height 33
click at [154, 74] on input "a. Report the weaknesses in the current audit and recommend expanding the scope…" at bounding box center [154, 71] width 0 height 6
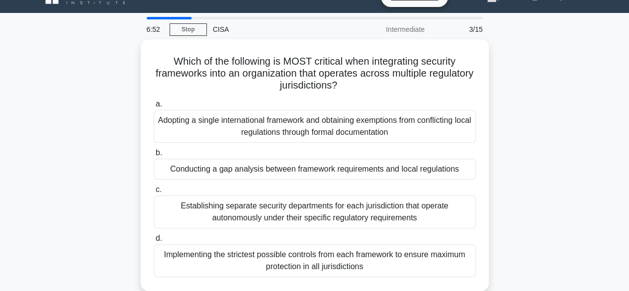
scroll to position [0, 0]
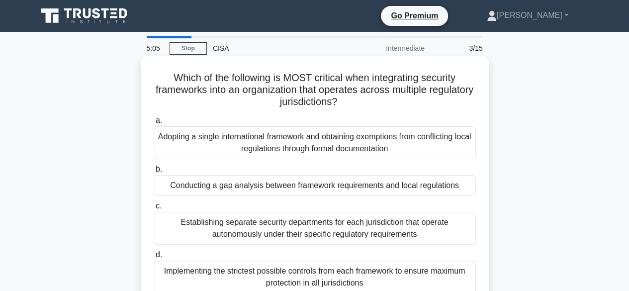
click at [329, 146] on div "Adopting a single international framework and obtaining exemptions from conflic…" at bounding box center [315, 142] width 322 height 33
click at [154, 124] on input "a. Adopting a single international framework and obtaining exemptions from conf…" at bounding box center [154, 120] width 0 height 6
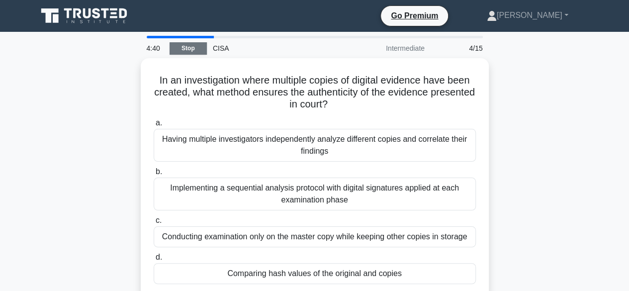
click at [196, 50] on link "Stop" at bounding box center [188, 48] width 37 height 12
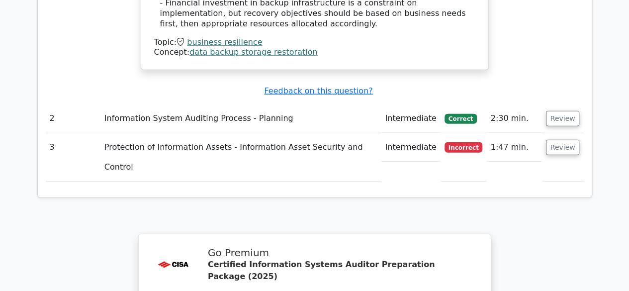
scroll to position [1194, 0]
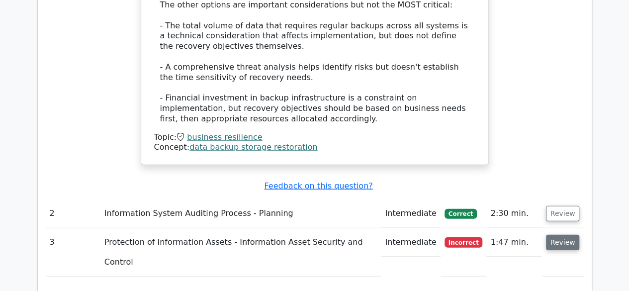
click at [552, 235] on button "Review" at bounding box center [563, 242] width 34 height 15
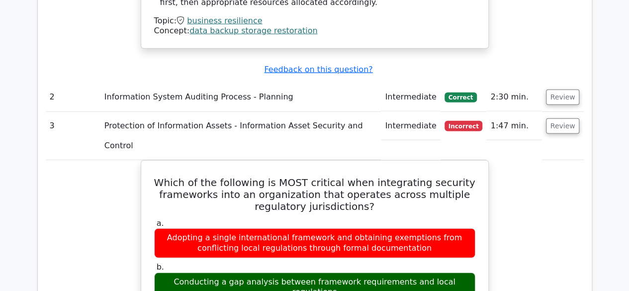
scroll to position [1343, 0]
